Goal: Information Seeking & Learning: Find specific fact

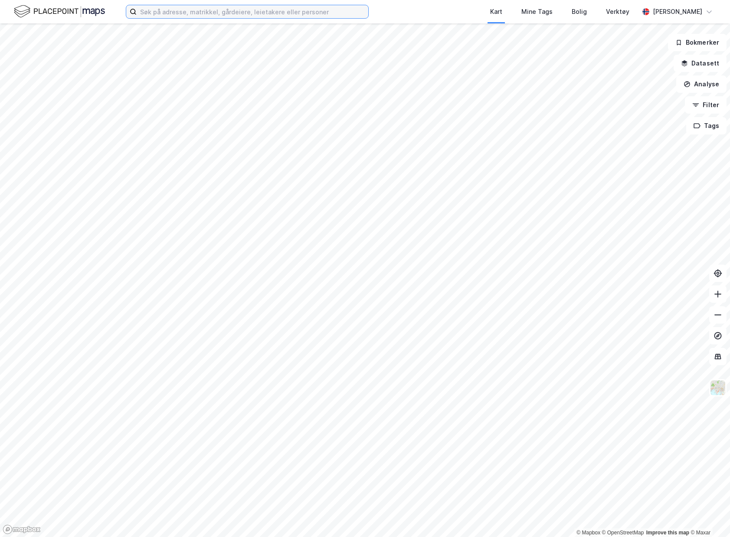
click at [171, 10] on input at bounding box center [253, 11] width 232 height 13
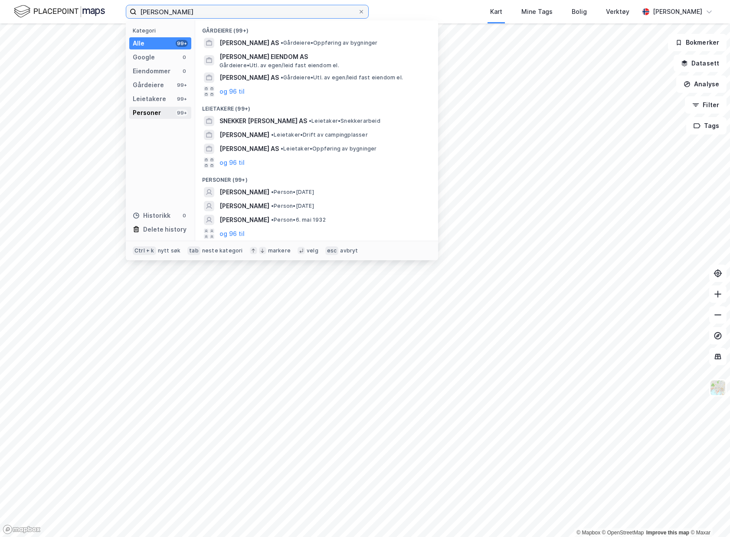
type input "[PERSON_NAME]"
click at [144, 117] on div "Personer" at bounding box center [147, 113] width 28 height 10
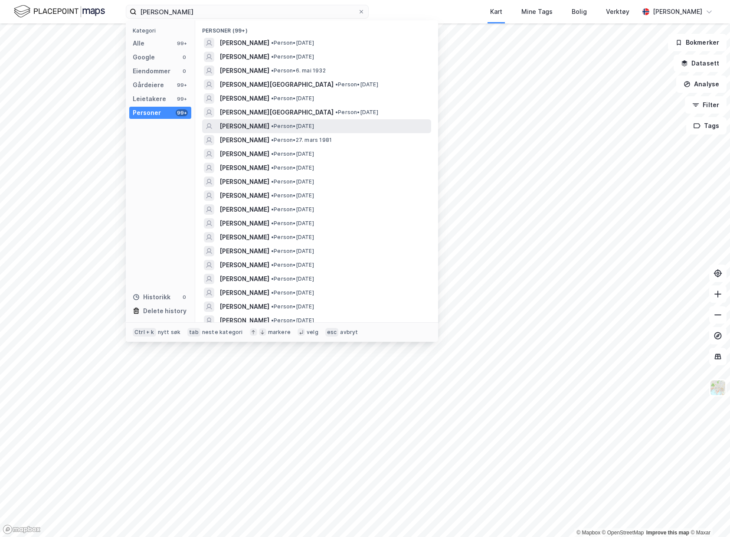
click at [384, 127] on div "[PERSON_NAME] • Person • [DATE]" at bounding box center [324, 126] width 210 height 10
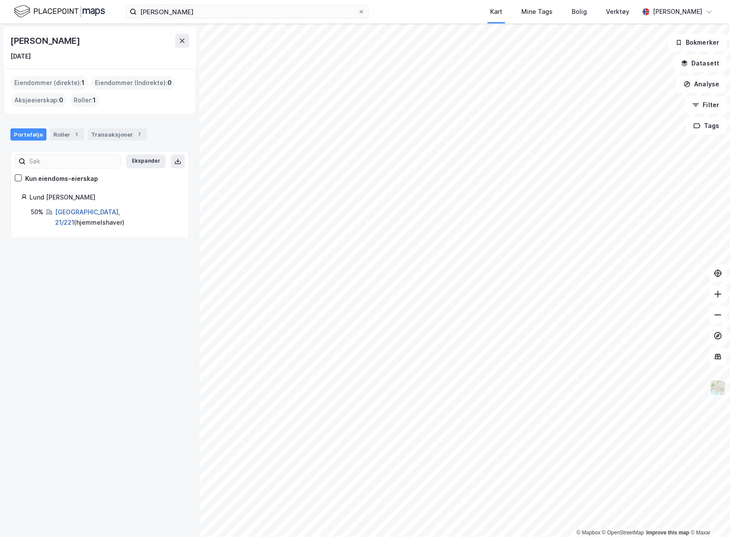
click at [64, 212] on link "[GEOGRAPHIC_DATA], 21/221" at bounding box center [87, 217] width 65 height 18
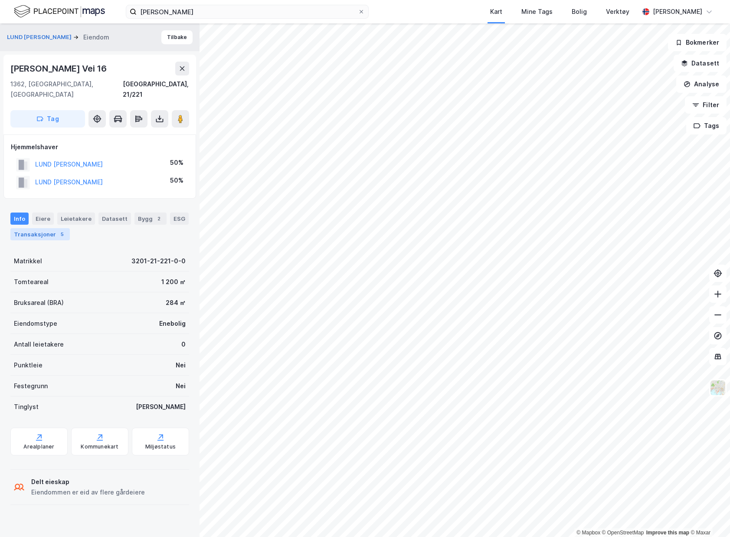
click at [32, 228] on div "Transaksjoner 5" at bounding box center [39, 234] width 59 height 12
